Goal: Task Accomplishment & Management: Use online tool/utility

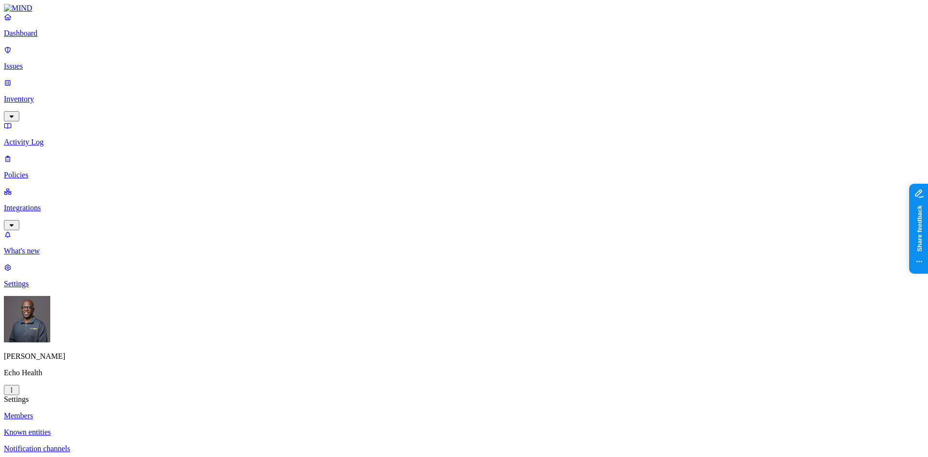
click at [93, 442] on html "Dashboard Issues Inventory Activity Log Policies Integrations What's new 1 Sett…" at bounding box center [464, 392] width 928 height 784
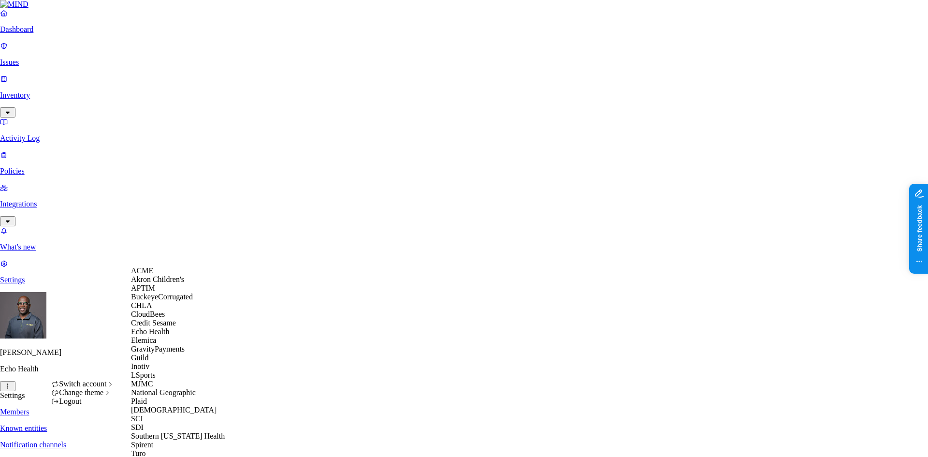
click at [160, 274] on div "ACME" at bounding box center [178, 270] width 94 height 9
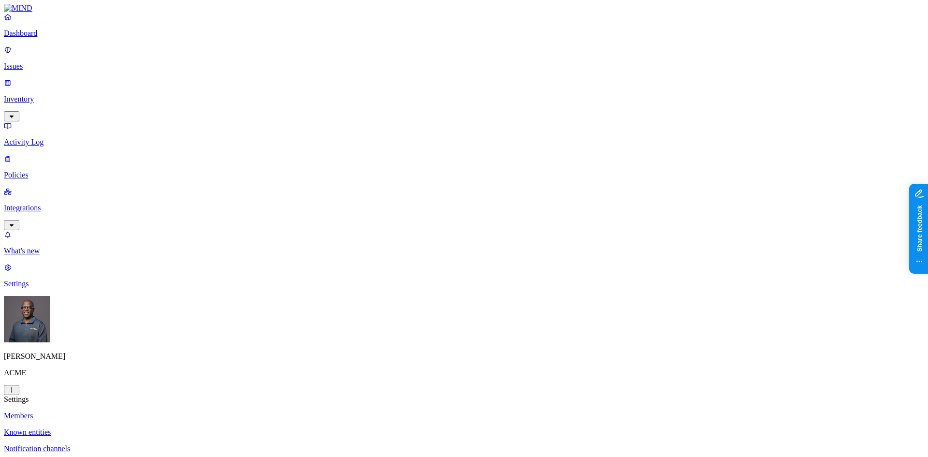
click at [40, 203] on p "Integrations" at bounding box center [464, 207] width 920 height 9
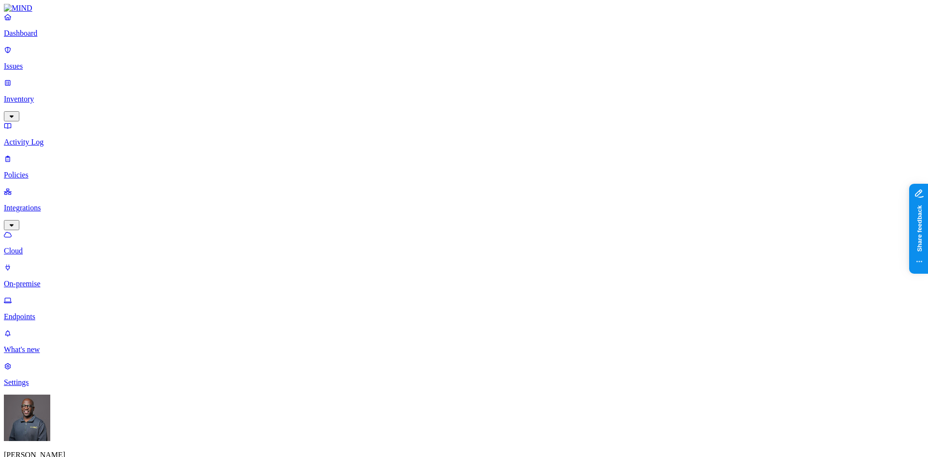
click at [39, 38] on p "Dashboard" at bounding box center [464, 33] width 920 height 9
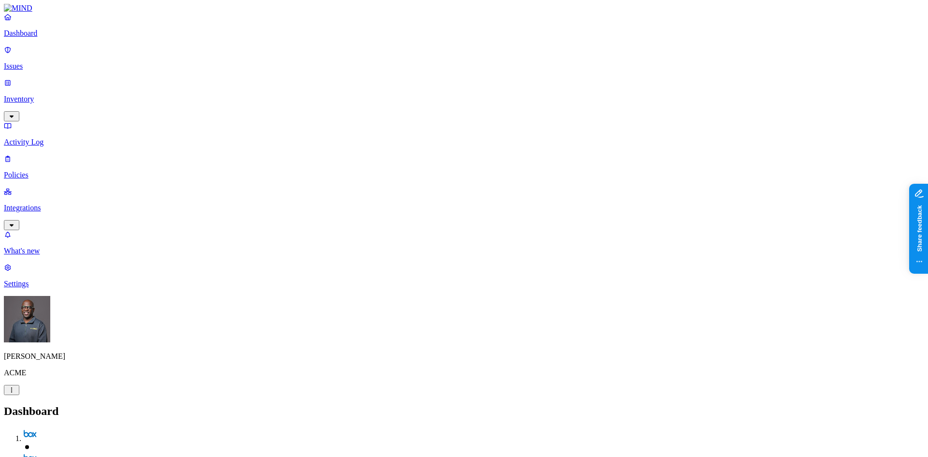
click at [35, 95] on p "Inventory" at bounding box center [464, 99] width 920 height 9
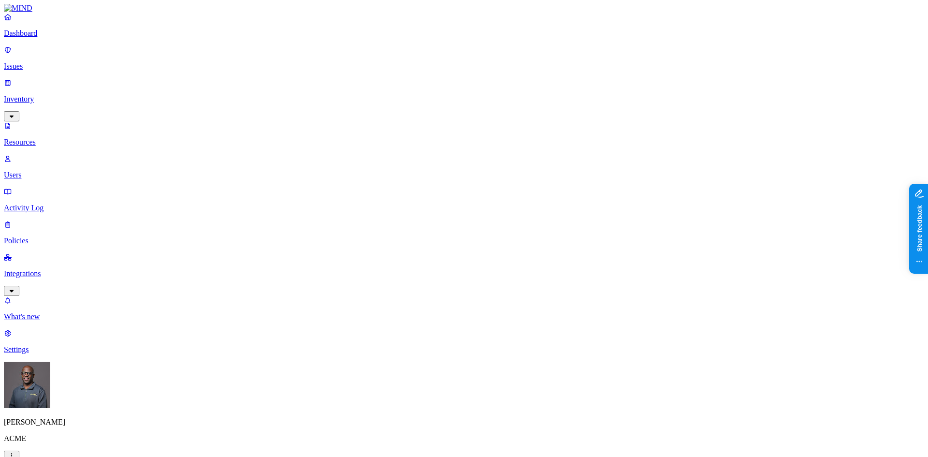
click at [39, 38] on p "Dashboard" at bounding box center [464, 33] width 920 height 9
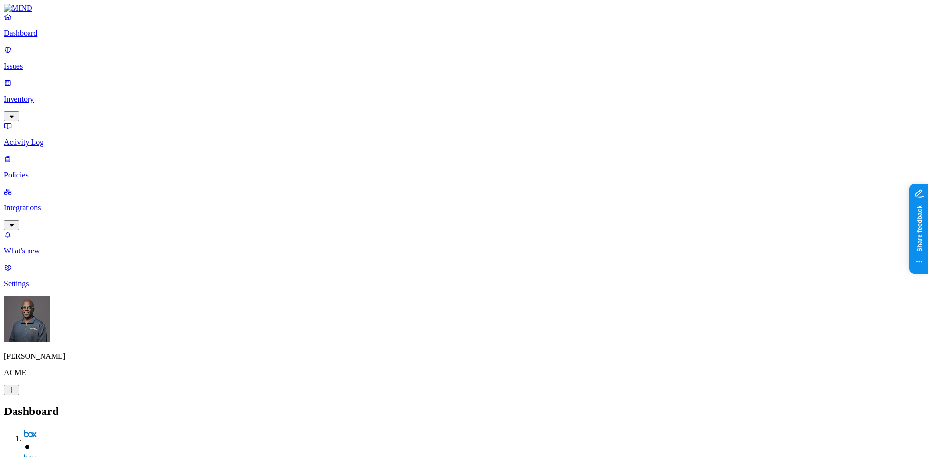
click at [34, 171] on p "Policies" at bounding box center [464, 175] width 920 height 9
click at [38, 62] on p "Issues" at bounding box center [464, 66] width 920 height 9
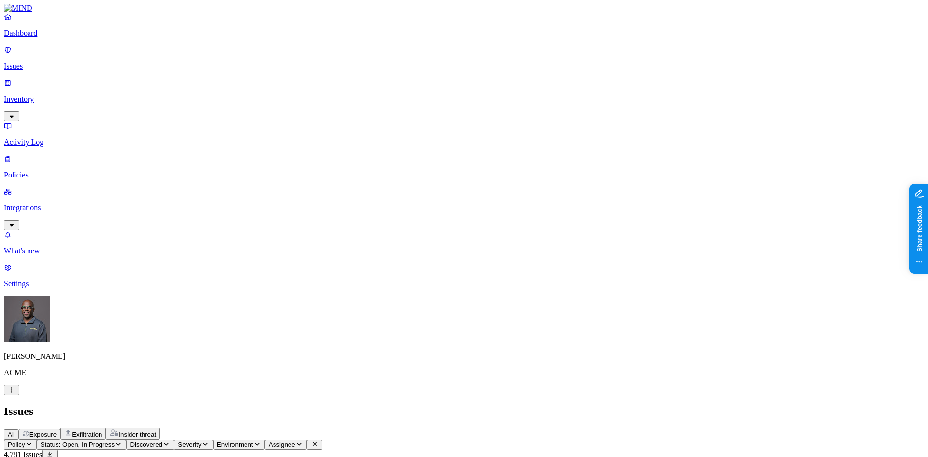
click at [57, 431] on span "Exposure" at bounding box center [42, 434] width 27 height 7
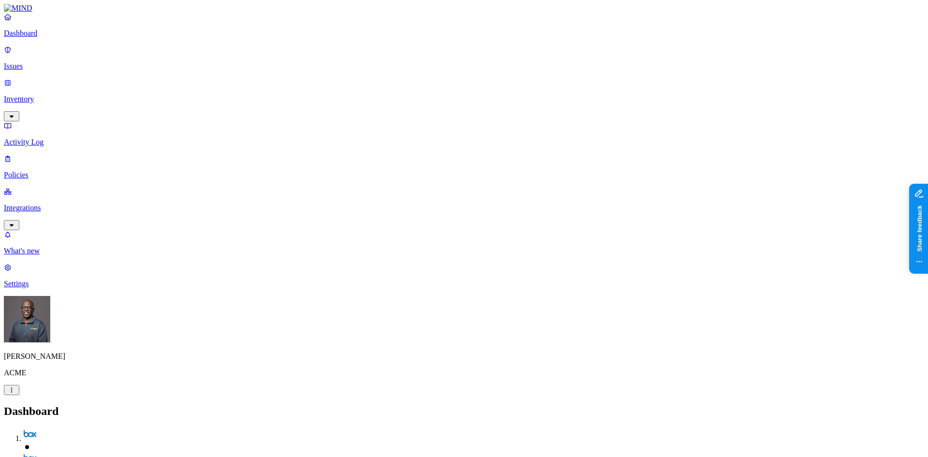
click at [43, 95] on p "Inventory" at bounding box center [464, 99] width 920 height 9
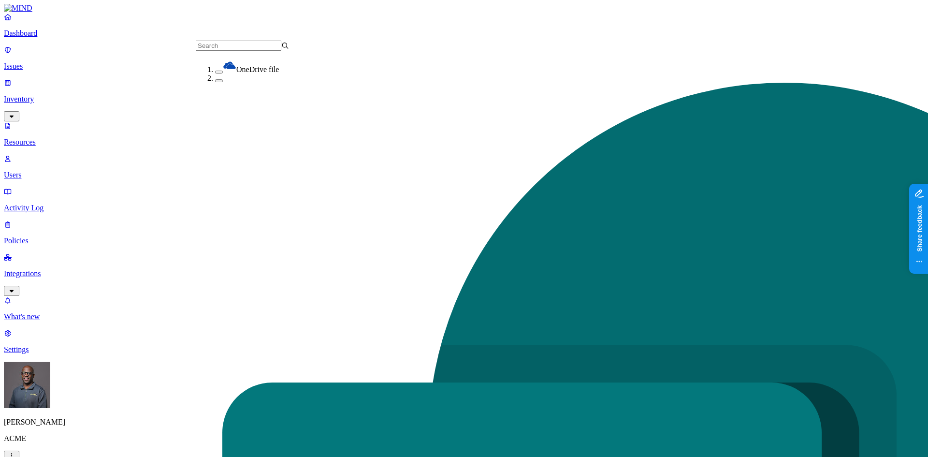
click at [215, 71] on button "button" at bounding box center [219, 72] width 8 height 3
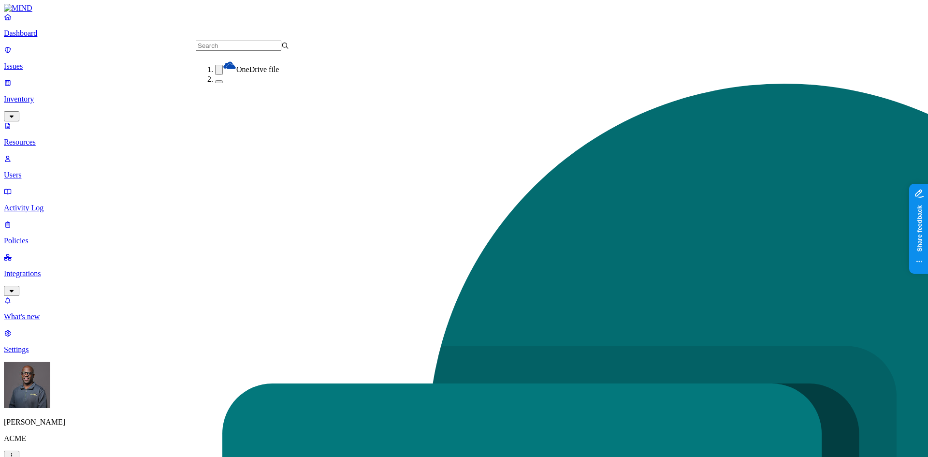
click at [215, 83] on button "button" at bounding box center [219, 81] width 8 height 3
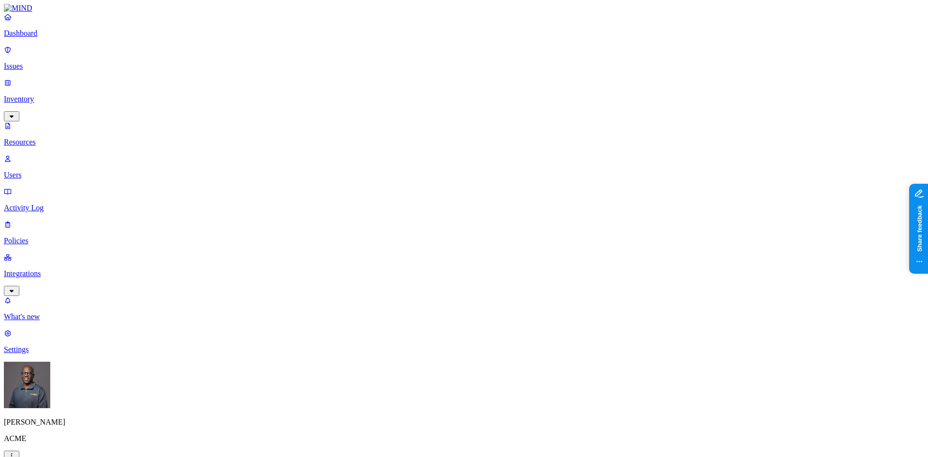
click at [551, 158] on button "button" at bounding box center [555, 159] width 8 height 3
click at [551, 194] on button "button" at bounding box center [555, 195] width 8 height 3
